Goal: Information Seeking & Learning: Learn about a topic

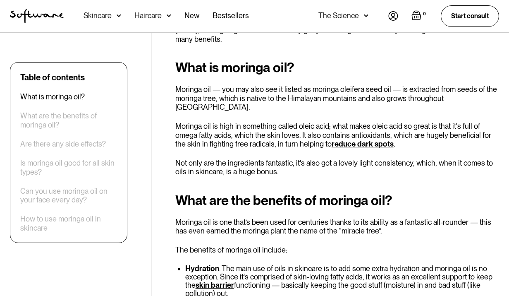
scroll to position [225, 0]
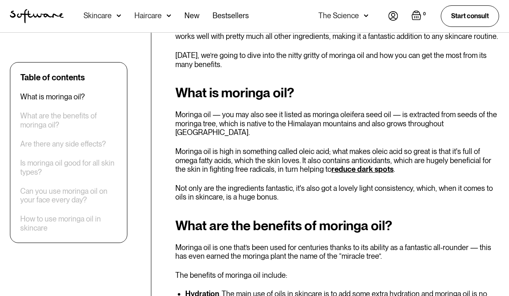
click at [101, 17] on div "Skincare" at bounding box center [98, 16] width 28 height 8
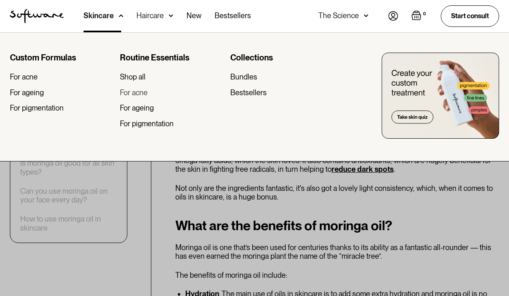
click at [131, 92] on div "For acne" at bounding box center [134, 92] width 28 height 9
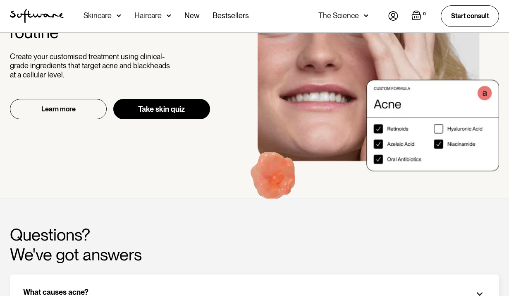
scroll to position [924, 0]
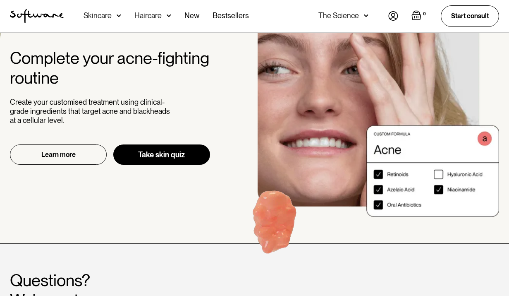
click at [96, 15] on div "Skincare" at bounding box center [98, 16] width 28 height 8
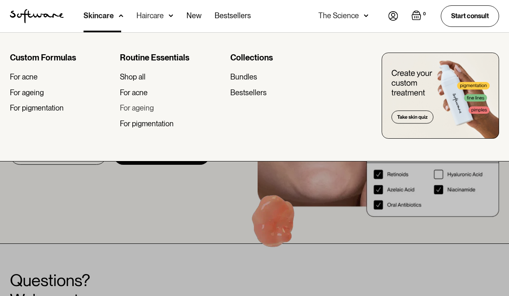
click at [135, 108] on div "For ageing" at bounding box center [137, 107] width 34 height 9
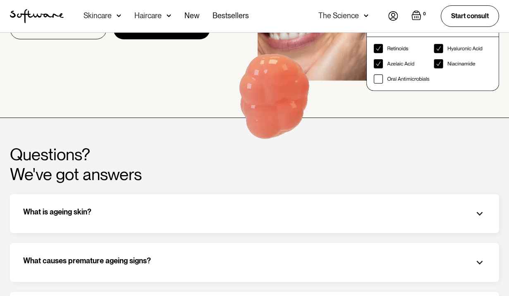
scroll to position [1172, 0]
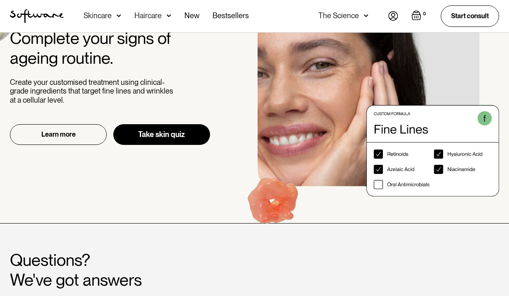
click at [99, 14] on div "Skincare" at bounding box center [98, 16] width 28 height 8
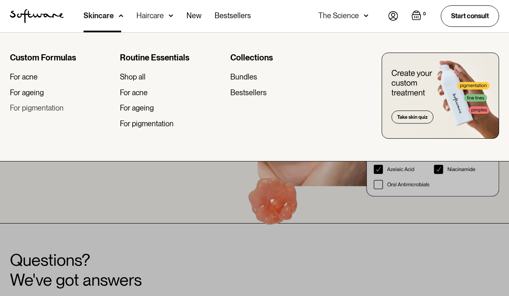
click at [22, 107] on div "For pigmentation" at bounding box center [37, 107] width 54 height 9
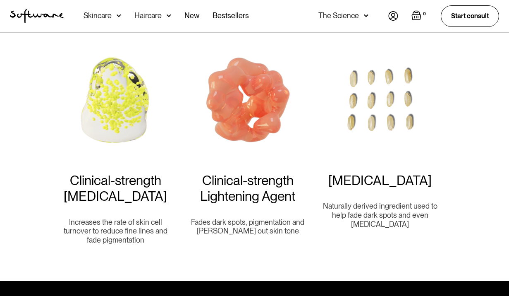
scroll to position [703, 0]
